Goal: Information Seeking & Learning: Learn about a topic

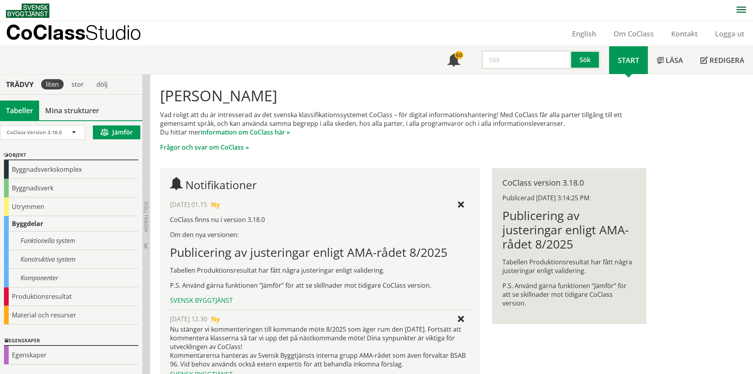
paste input "magnetkontakt"
type input "magnetkontakt"
click at [586, 58] on button "Sök" at bounding box center [586, 59] width 29 height 19
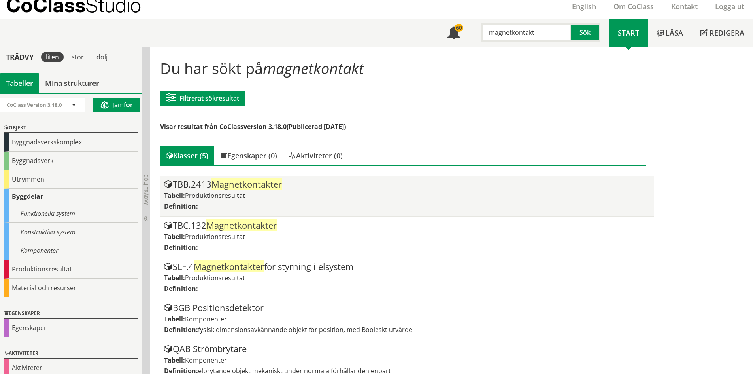
scroll to position [39, 0]
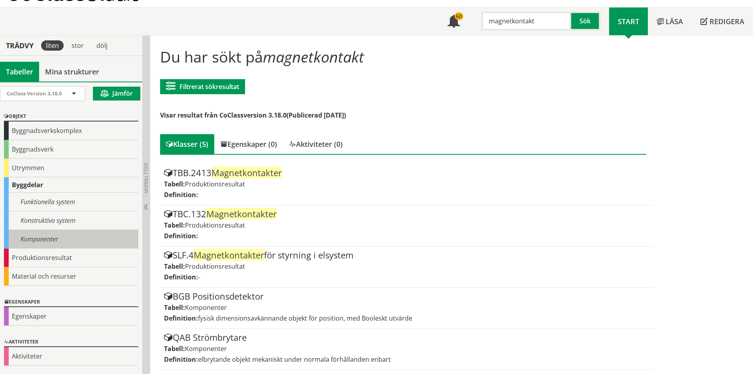
click at [44, 237] on div "Komponenter" at bounding box center [71, 239] width 134 height 19
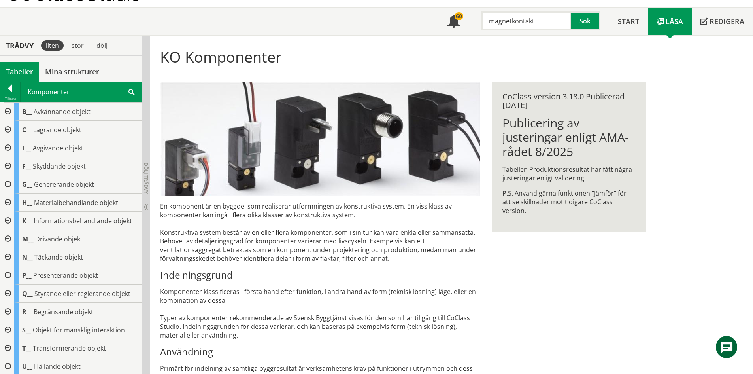
click at [7, 109] on div at bounding box center [7, 111] width 14 height 18
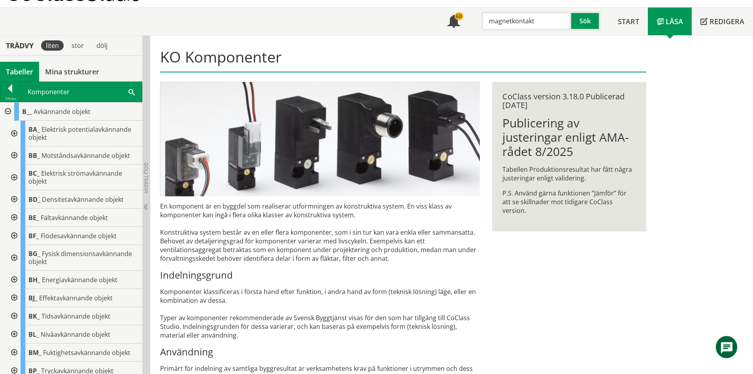
click at [15, 255] on div at bounding box center [13, 258] width 14 height 26
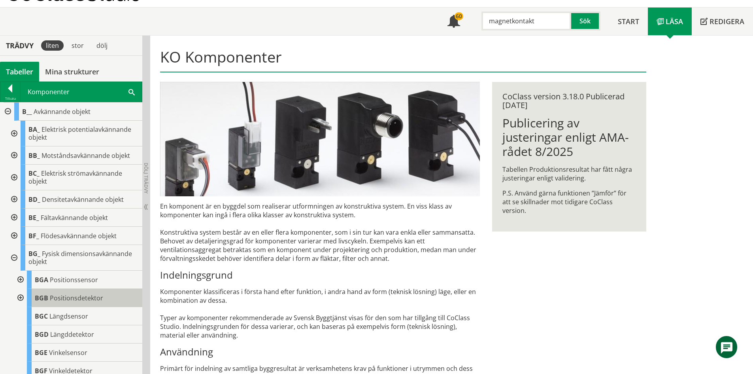
click at [78, 298] on span "Positionsdetektor" at bounding box center [76, 297] width 53 height 9
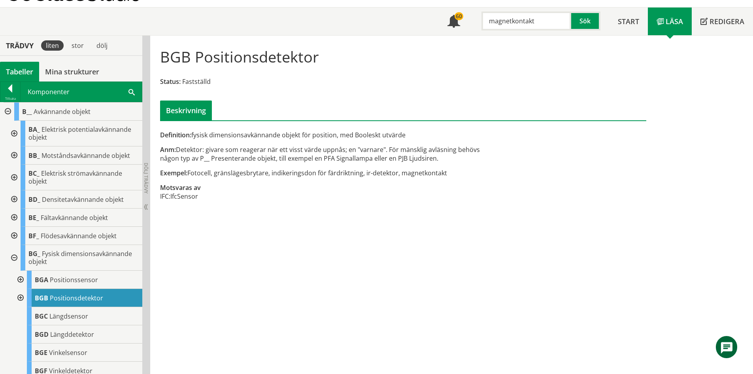
drag, startPoint x: 568, startPoint y: 24, endPoint x: 479, endPoint y: 20, distance: 88.7
click at [479, 21] on div "magnetkontakt" at bounding box center [523, 20] width 90 height 19
paste input "styrhylsa"
click at [588, 24] on button "Sök" at bounding box center [586, 20] width 29 height 19
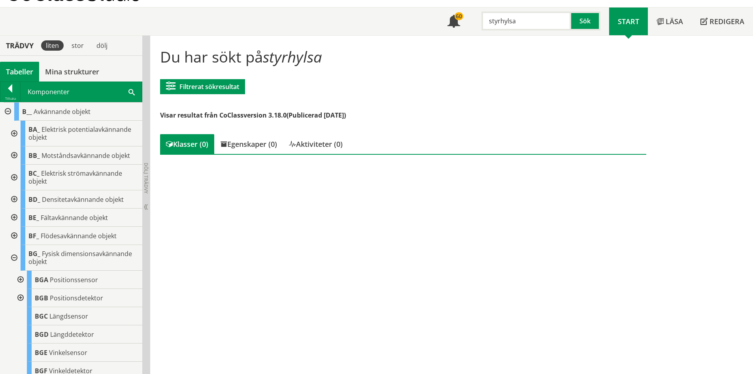
click at [500, 23] on input "styrhylsa" at bounding box center [527, 20] width 90 height 19
type input "hylsa"
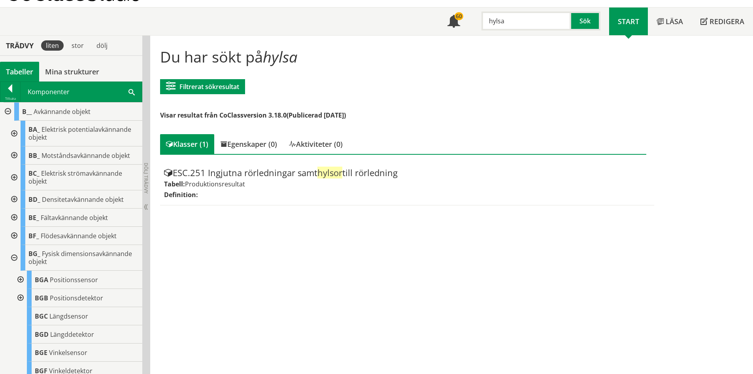
drag, startPoint x: 493, startPoint y: 23, endPoint x: 476, endPoint y: 21, distance: 16.7
click at [476, 21] on div "hylsa Sök" at bounding box center [539, 19] width 140 height 23
paste input "säkerhetssensor"
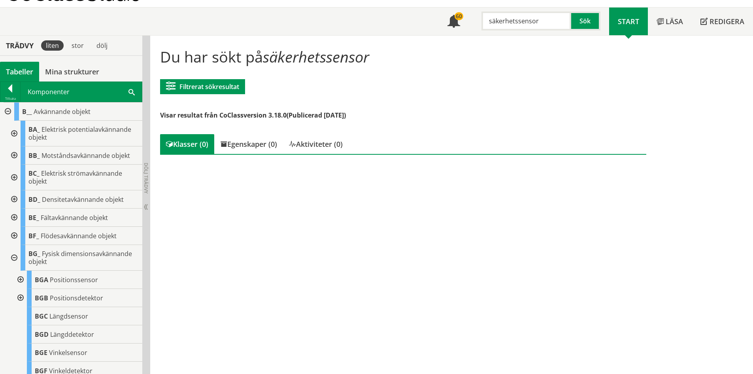
click at [517, 23] on input "säkerhetssensor" at bounding box center [527, 20] width 90 height 19
click at [593, 19] on button "Sök" at bounding box center [586, 20] width 29 height 19
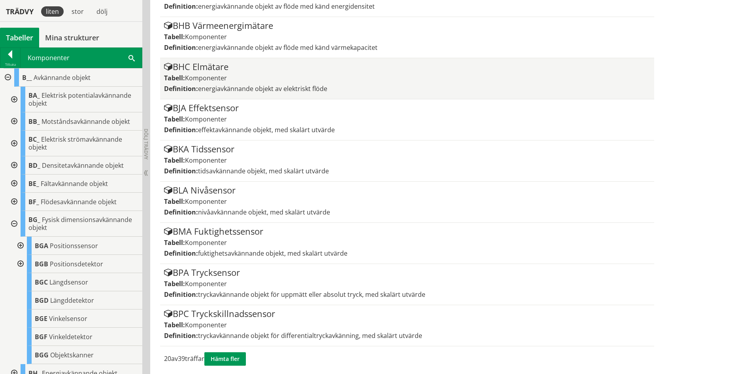
scroll to position [681, 0]
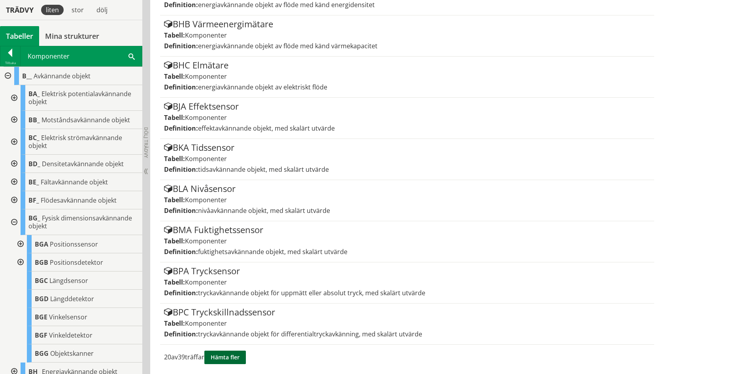
click at [238, 352] on button "Hämta fler" at bounding box center [225, 356] width 42 height 13
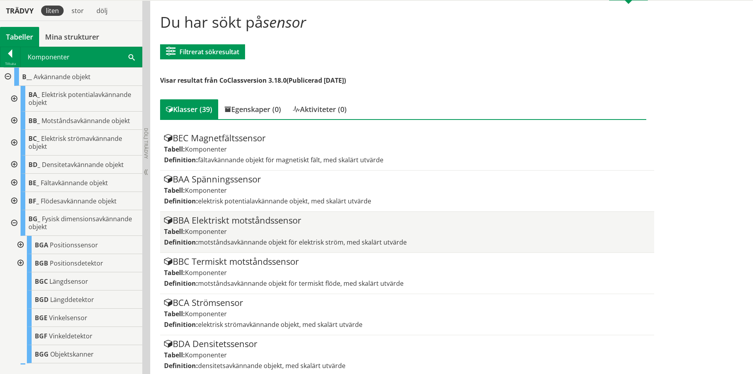
scroll to position [0, 0]
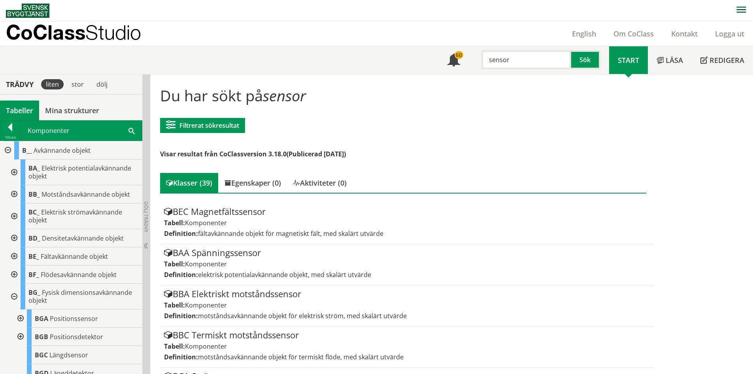
click at [488, 61] on input "sensor" at bounding box center [527, 59] width 90 height 19
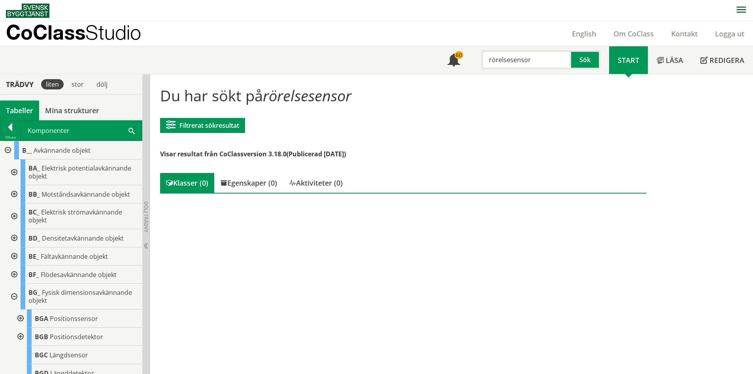
click at [509, 58] on input "rörelsesensor" at bounding box center [527, 59] width 90 height 19
click at [581, 59] on button "Sök" at bounding box center [586, 59] width 29 height 19
click at [547, 59] on input "rörelsessensor" at bounding box center [527, 59] width 90 height 19
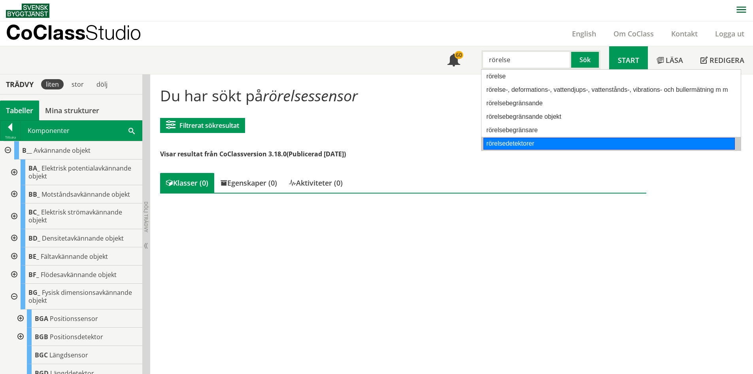
click at [525, 141] on div "rörelsedetektorer" at bounding box center [610, 144] width 252 height 12
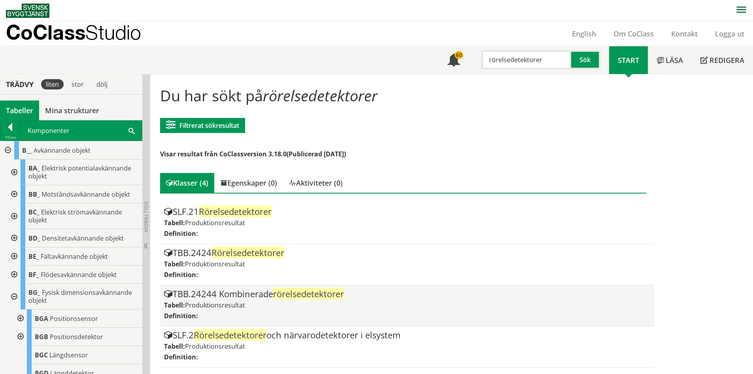
scroll to position [0, 0]
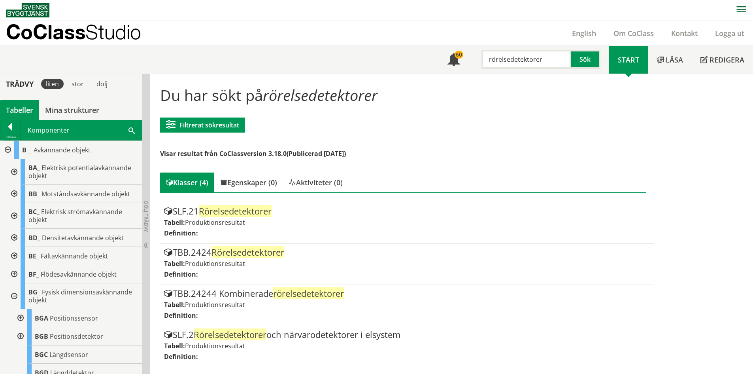
type input "rörelsedetektorer"
drag, startPoint x: 546, startPoint y: 60, endPoint x: 481, endPoint y: 56, distance: 65.0
click at [482, 56] on input "rörelsedetektorer" at bounding box center [527, 59] width 90 height 19
paste input "Täckbricka"
type input "Täckbricka"
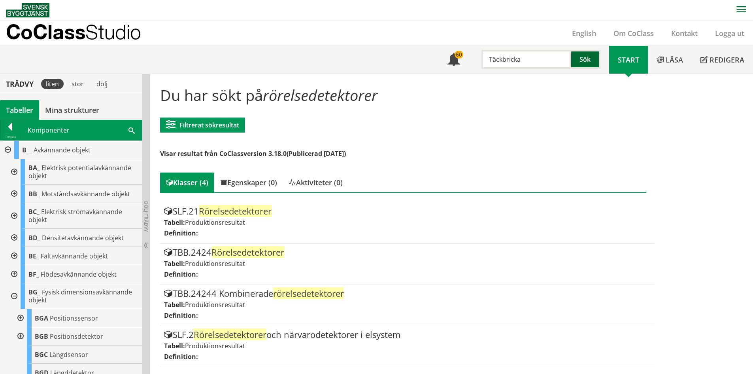
click at [585, 61] on button "Sök" at bounding box center [586, 59] width 29 height 19
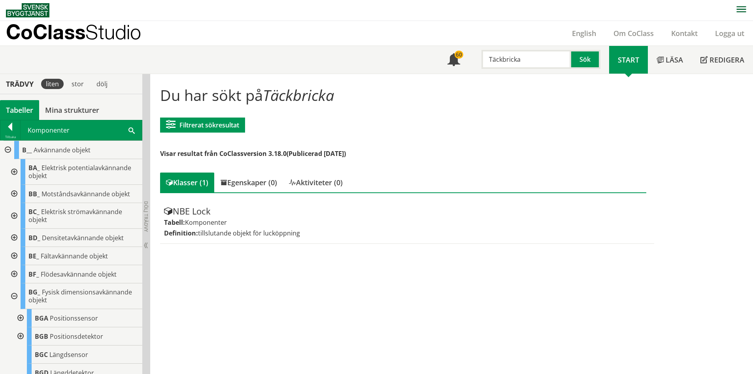
drag, startPoint x: 537, startPoint y: 59, endPoint x: 479, endPoint y: 50, distance: 58.8
click at [479, 50] on div "Täckbricka" at bounding box center [523, 59] width 90 height 19
paste input "Täckskylt"
type input "Täckskylt"
click at [590, 57] on button "Sök" at bounding box center [586, 59] width 29 height 19
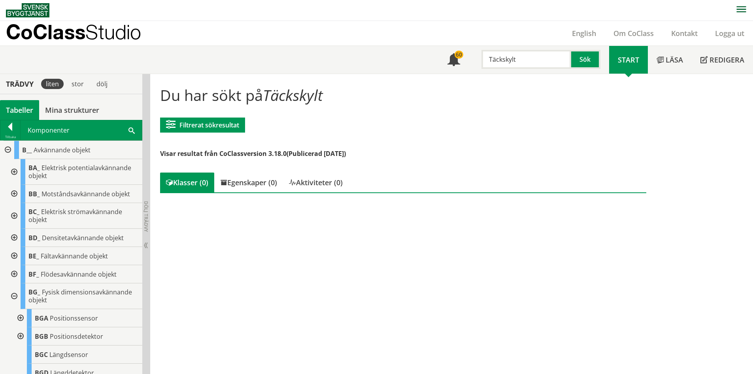
click at [5, 146] on div at bounding box center [7, 150] width 14 height 18
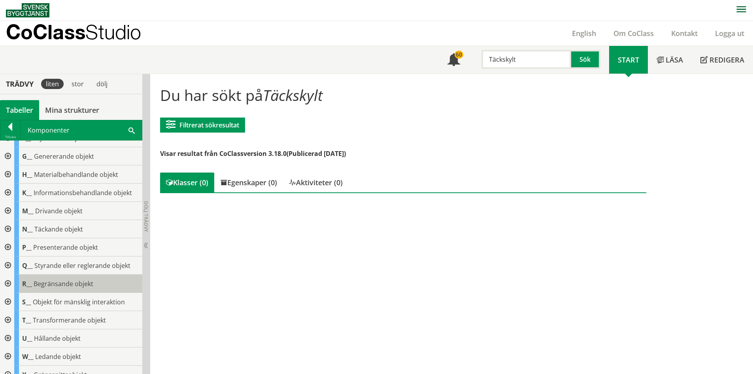
scroll to position [79, 0]
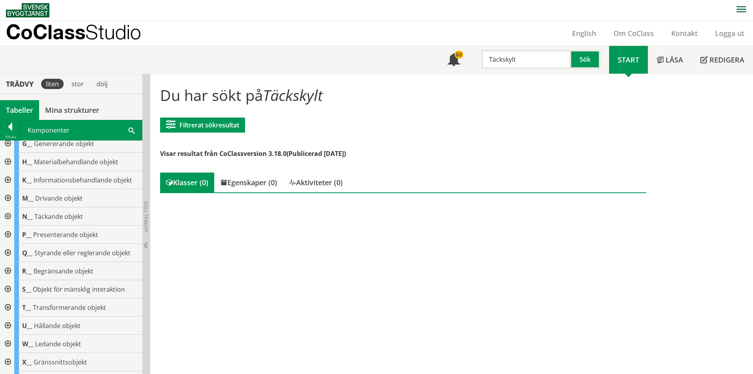
click at [7, 216] on div at bounding box center [7, 216] width 14 height 18
click at [15, 251] on div at bounding box center [13, 253] width 14 height 18
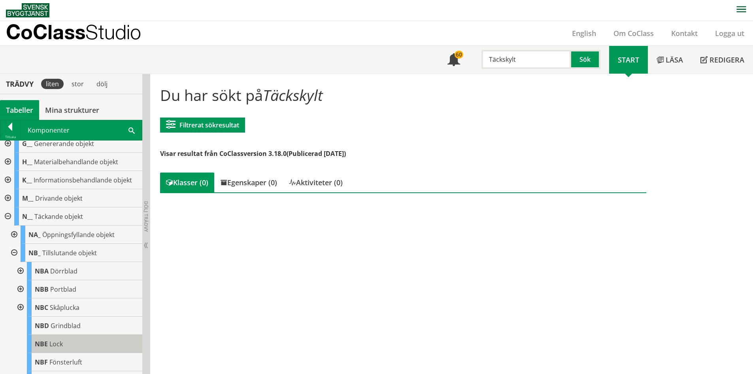
click at [58, 343] on span "Lock" at bounding box center [55, 343] width 13 height 9
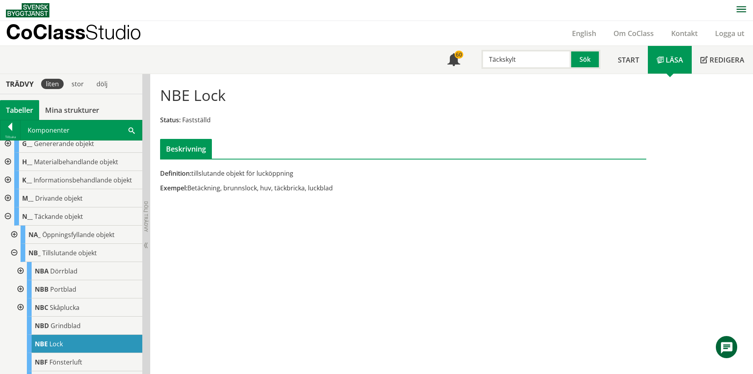
click at [541, 56] on input "Täckskylt" at bounding box center [527, 59] width 90 height 19
drag, startPoint x: 541, startPoint y: 56, endPoint x: 464, endPoint y: 62, distance: 77.0
click at [464, 62] on div "Meny 60 Täckskylt Sök" at bounding box center [524, 60] width 170 height 28
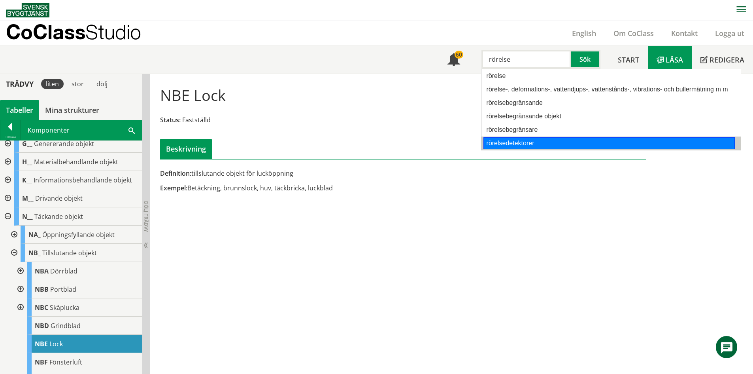
click at [516, 140] on div "rörelsedetektorer" at bounding box center [610, 143] width 252 height 12
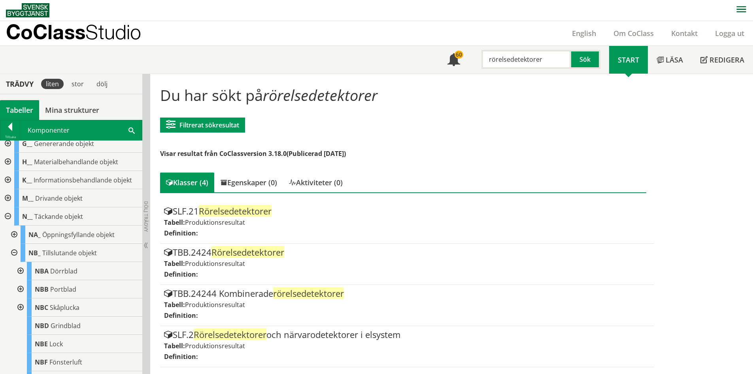
type input "rörelsedetektorer"
drag, startPoint x: 552, startPoint y: 61, endPoint x: 484, endPoint y: 46, distance: 69.1
click at [484, 46] on div "rörelsedetektorer Sök" at bounding box center [539, 57] width 140 height 23
paste input "lådskesystem"
type input "lådskesystem"
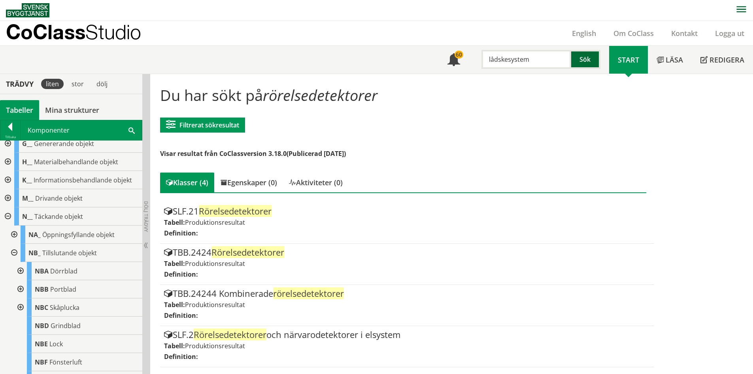
click at [593, 59] on button "Sök" at bounding box center [586, 59] width 29 height 19
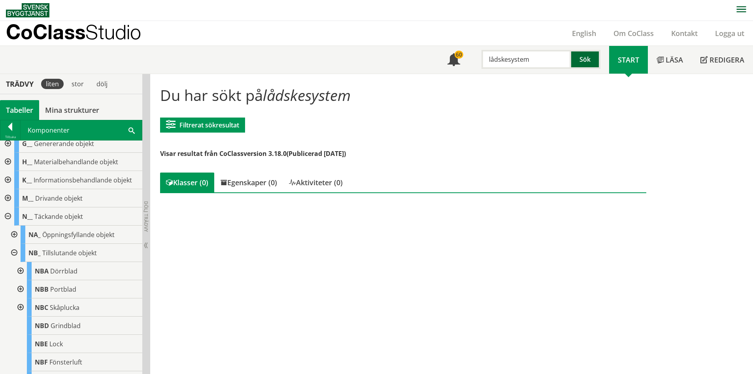
click at [582, 59] on button "Sök" at bounding box center [586, 59] width 29 height 19
drag, startPoint x: 549, startPoint y: 61, endPoint x: 487, endPoint y: 62, distance: 62.9
click at [487, 62] on input "lådskesystem" at bounding box center [527, 59] width 90 height 19
paste input "Skensystem"
click at [529, 77] on div "skensystem" at bounding box center [525, 76] width 83 height 12
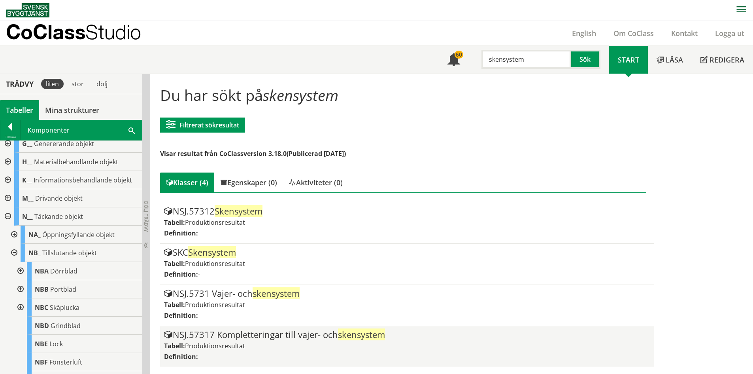
type input "skensystem"
click at [243, 339] on div "NSJ.57317 Kompletteringar till vajer- och skensystem" at bounding box center [407, 334] width 486 height 9
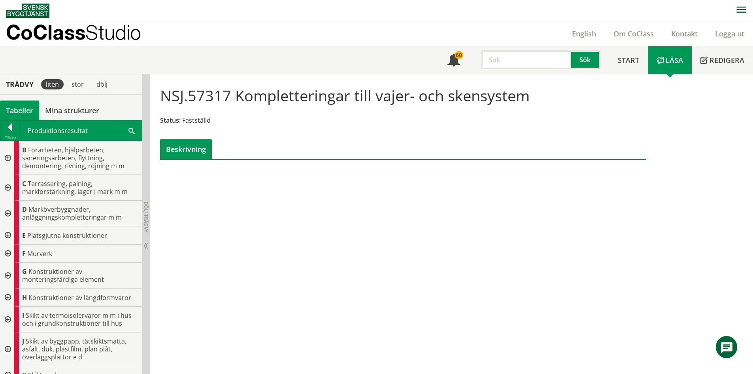
paste input "lådsystem"
click at [586, 61] on button "Sök" at bounding box center [586, 59] width 29 height 19
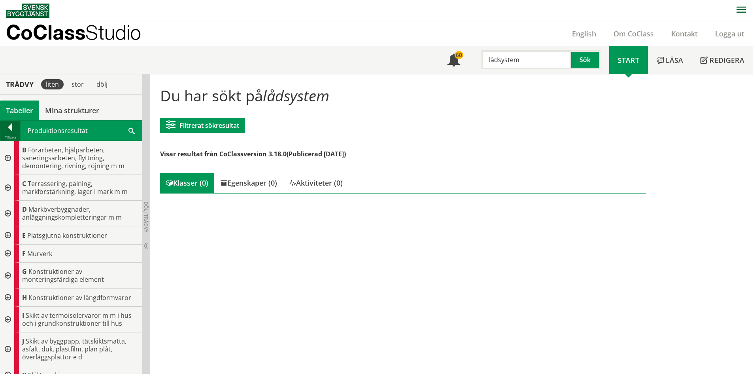
click at [12, 127] on div at bounding box center [10, 128] width 20 height 11
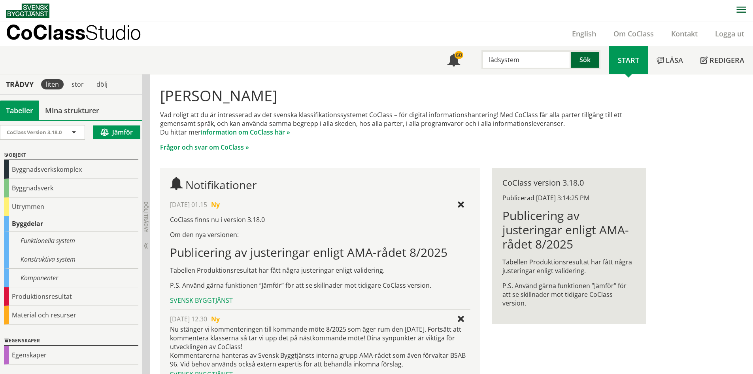
click at [595, 53] on button "Sök" at bounding box center [586, 59] width 29 height 19
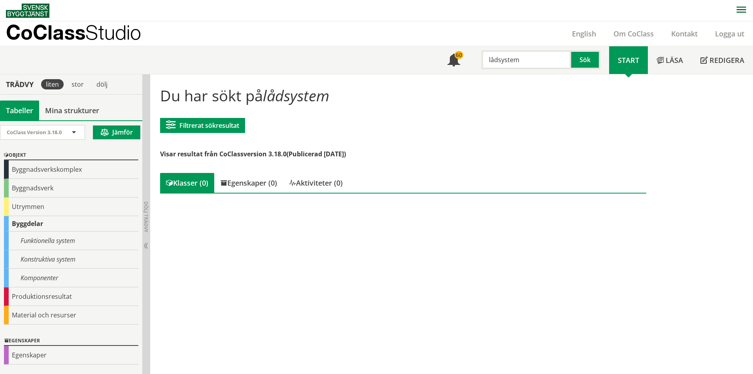
drag, startPoint x: 515, startPoint y: 61, endPoint x: 479, endPoint y: 61, distance: 36.0
click at [479, 61] on div "lådsystem" at bounding box center [523, 59] width 90 height 19
click at [502, 59] on input "förvåring" at bounding box center [527, 59] width 90 height 19
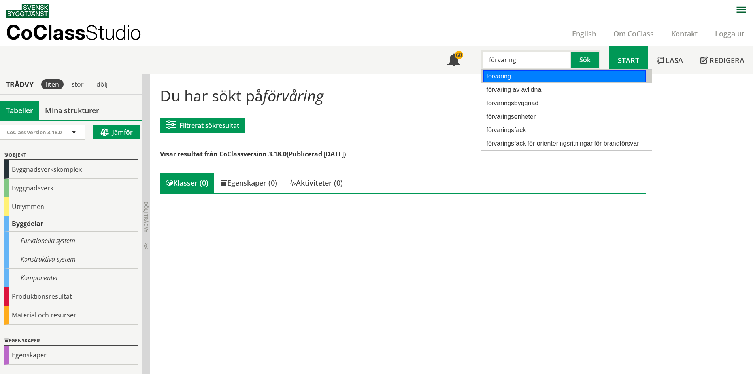
click at [503, 76] on div "förvaring" at bounding box center [565, 76] width 163 height 12
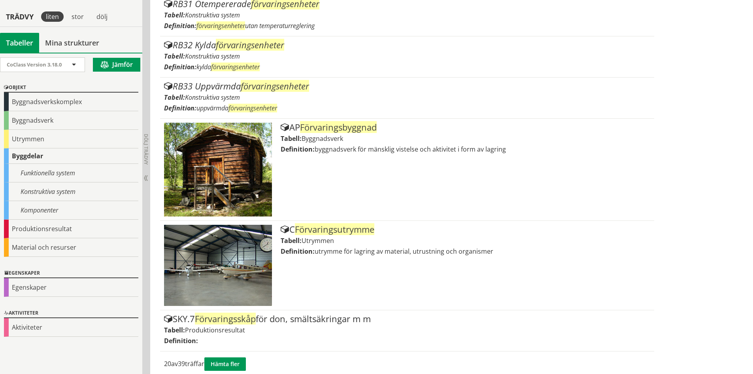
scroll to position [1128, 0]
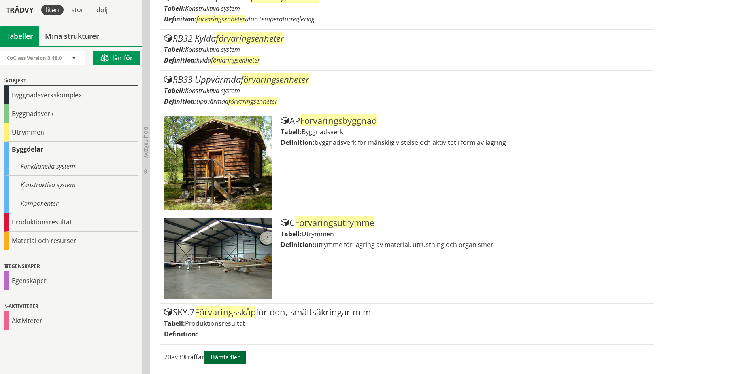
click at [233, 356] on button "Hämta fler" at bounding box center [225, 356] width 42 height 13
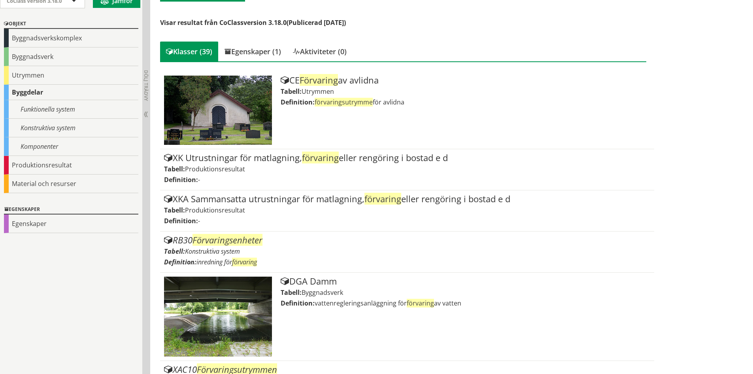
scroll to position [0, 0]
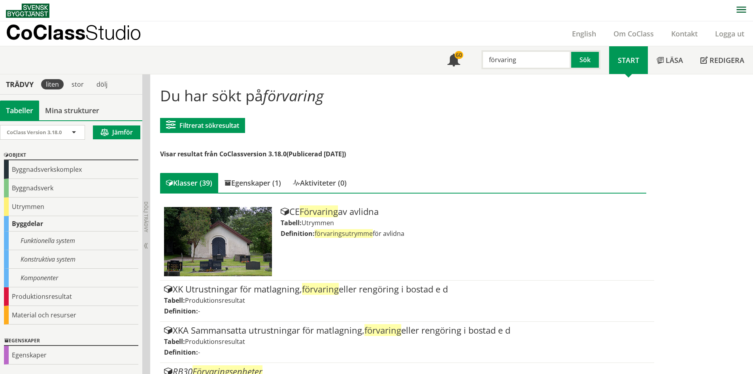
click at [545, 55] on input "förvaring" at bounding box center [527, 59] width 90 height 19
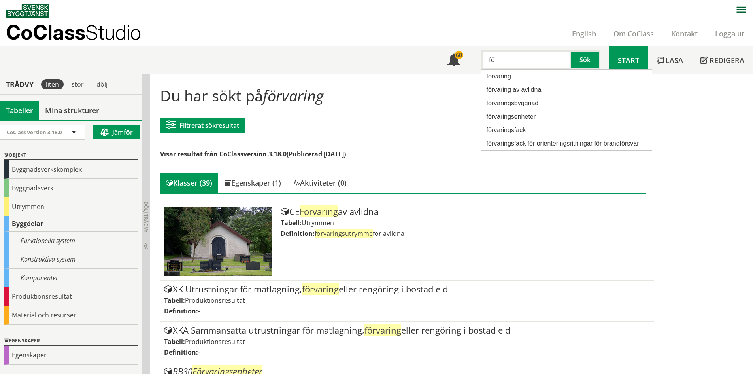
type input "f"
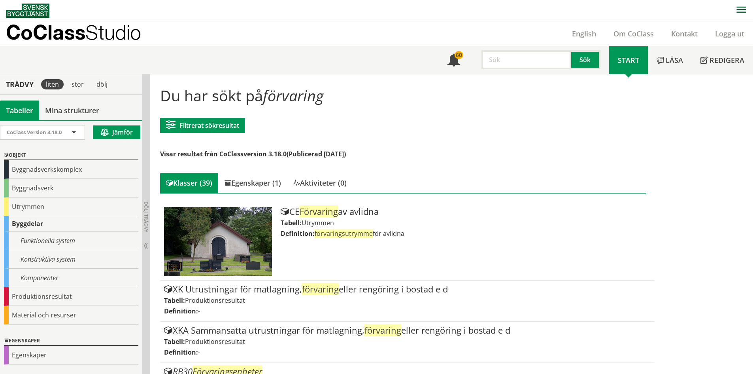
type input "s"
click at [542, 73] on div "låda" at bounding box center [525, 76] width 83 height 12
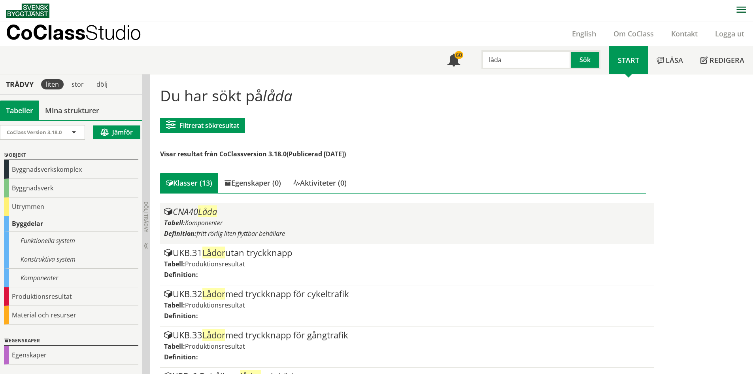
type input "låda"
click at [205, 208] on span "Låda" at bounding box center [207, 211] width 19 height 12
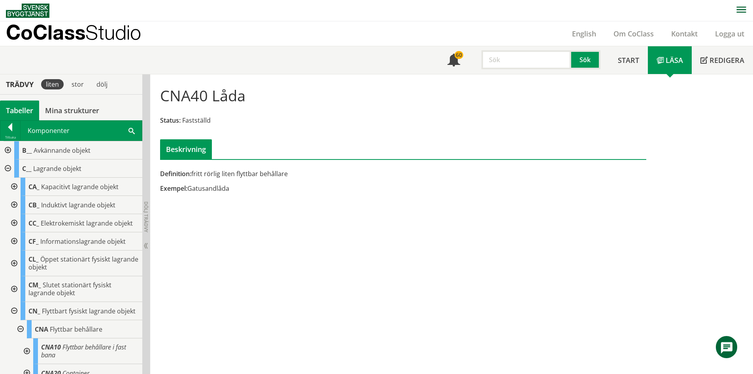
click at [511, 57] on input "text" at bounding box center [527, 59] width 90 height 19
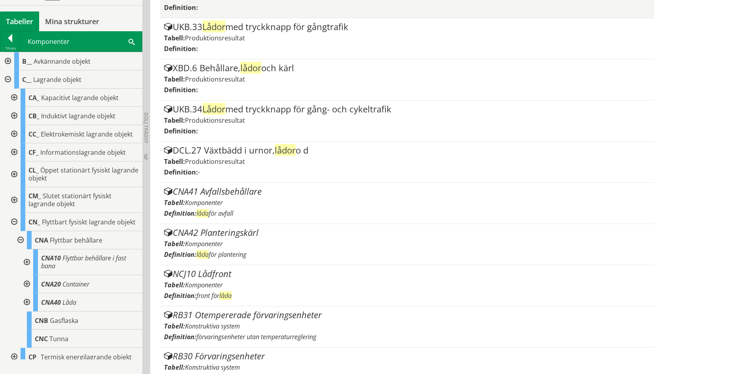
scroll to position [316, 0]
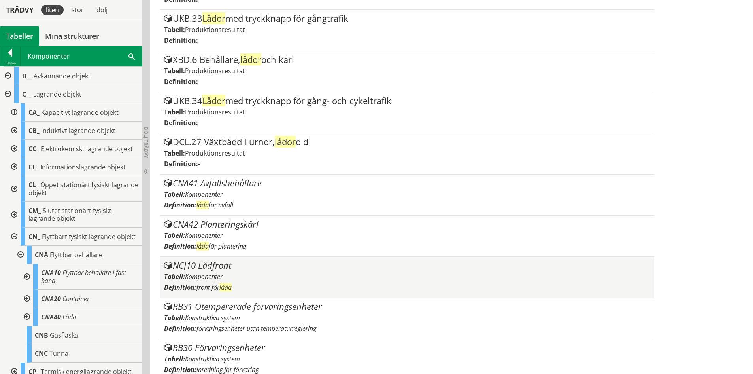
click at [289, 280] on div "Tabell: Komponenter" at bounding box center [407, 276] width 486 height 9
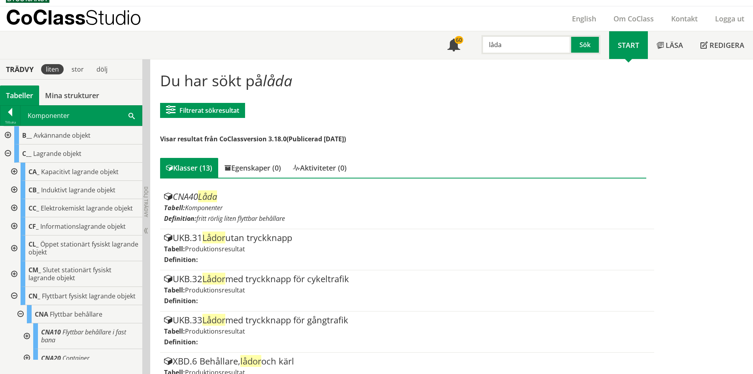
scroll to position [0, 0]
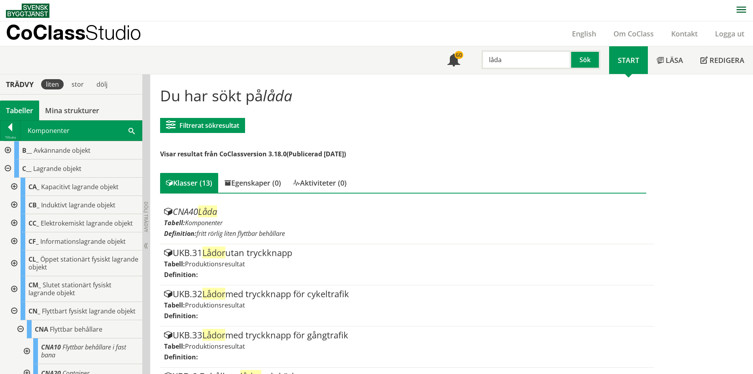
drag, startPoint x: 524, startPoint y: 62, endPoint x: 476, endPoint y: 62, distance: 48.3
click at [476, 62] on div "låda Sök" at bounding box center [539, 57] width 140 height 23
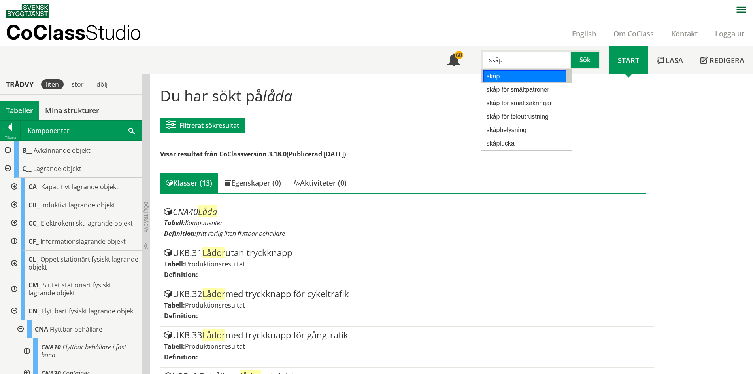
click at [517, 78] on div "skåp" at bounding box center [525, 76] width 83 height 12
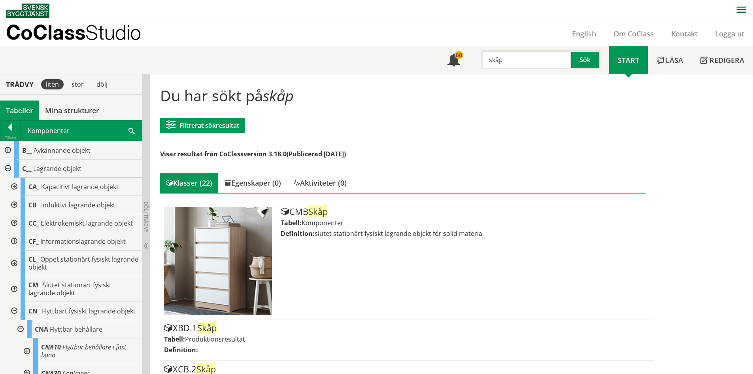
drag, startPoint x: 525, startPoint y: 61, endPoint x: 483, endPoint y: 52, distance: 43.2
click at [483, 52] on input "skåp" at bounding box center [527, 59] width 90 height 19
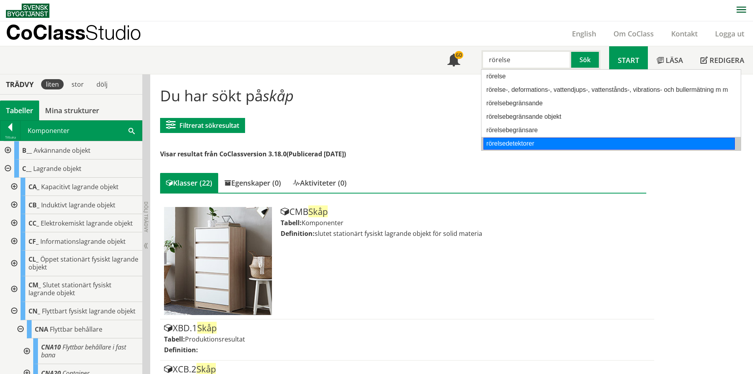
click at [498, 144] on div "rörelsedetektorer" at bounding box center [610, 144] width 252 height 12
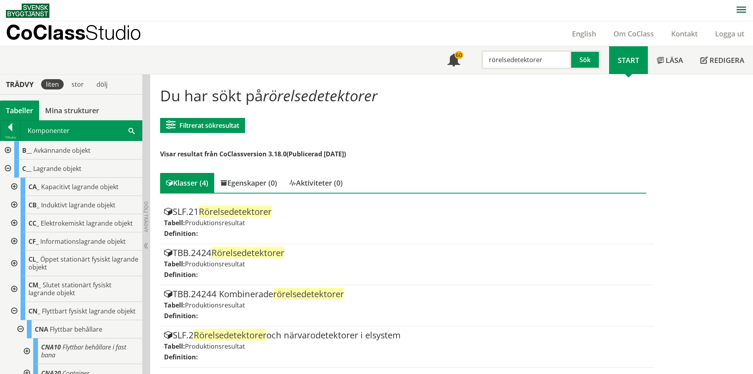
click at [546, 58] on input "rörelsedetektorer" at bounding box center [527, 59] width 90 height 19
click at [590, 55] on button "Sök" at bounding box center [586, 59] width 29 height 19
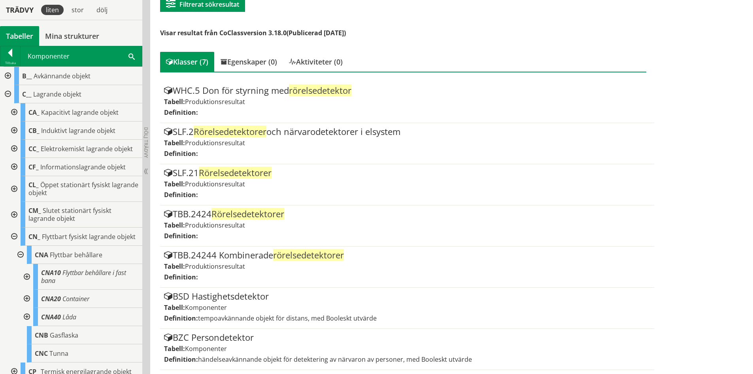
click at [9, 74] on div at bounding box center [7, 76] width 14 height 18
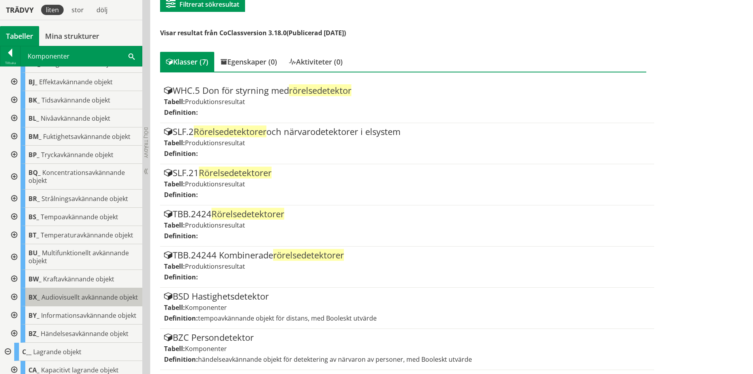
scroll to position [198, 0]
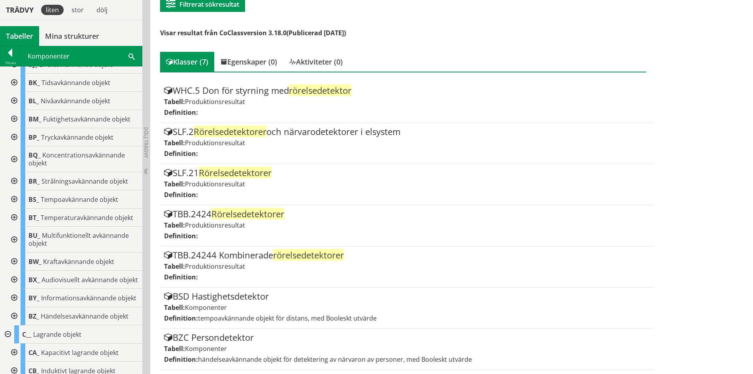
click at [14, 196] on div at bounding box center [13, 199] width 14 height 18
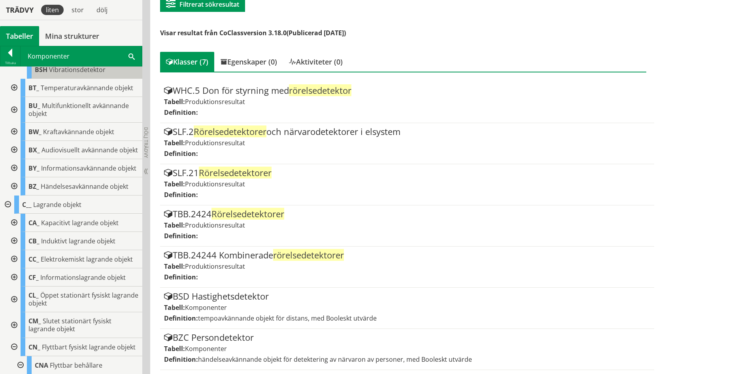
scroll to position [475, 0]
click at [11, 194] on div at bounding box center [13, 185] width 14 height 18
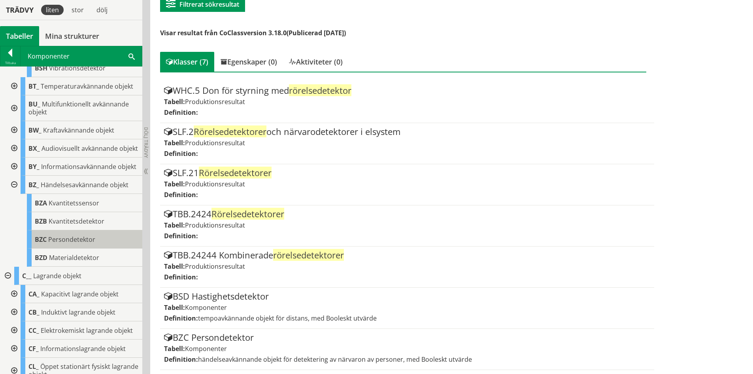
click at [66, 244] on span "Persondetektor" at bounding box center [71, 239] width 47 height 9
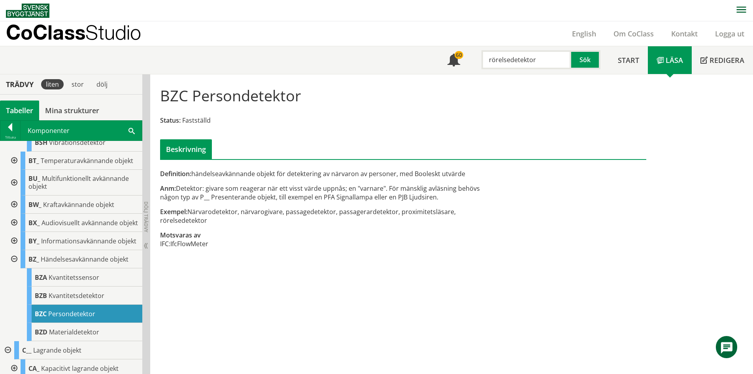
drag, startPoint x: 548, startPoint y: 60, endPoint x: 482, endPoint y: 55, distance: 66.3
click at [482, 55] on input "rörelsedetektor" at bounding box center [527, 59] width 90 height 19
type input "hylsa"
click at [589, 63] on button "Sök" at bounding box center [586, 59] width 29 height 19
